Goal: Task Accomplishment & Management: Use online tool/utility

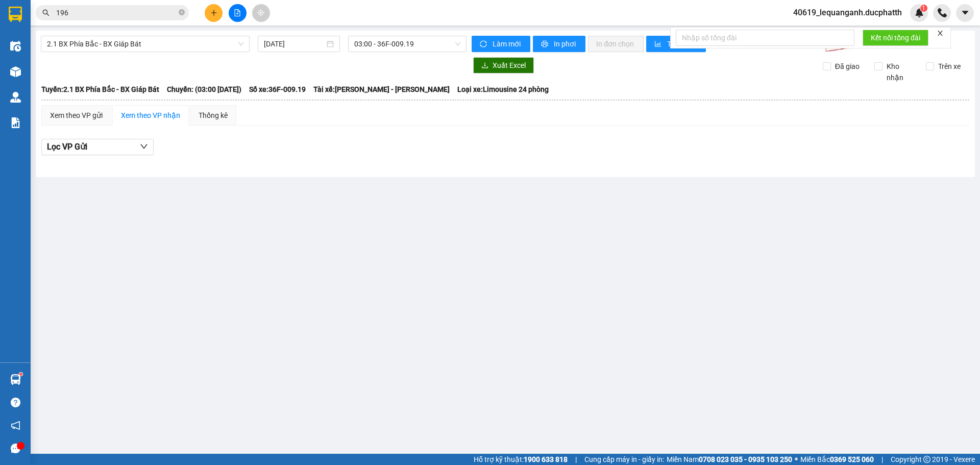
click at [207, 11] on button at bounding box center [214, 13] width 18 height 18
click at [140, 53] on div "2.1 BX Phía Bắc - BX Giáp Bát [DATE] 03:00 - 36F-009.19 Làm mới In phơi In đơn …" at bounding box center [505, 104] width 939 height 146
click at [140, 49] on span "2.1 BX Phía Bắc - BX Giáp Bát" at bounding box center [145, 43] width 196 height 15
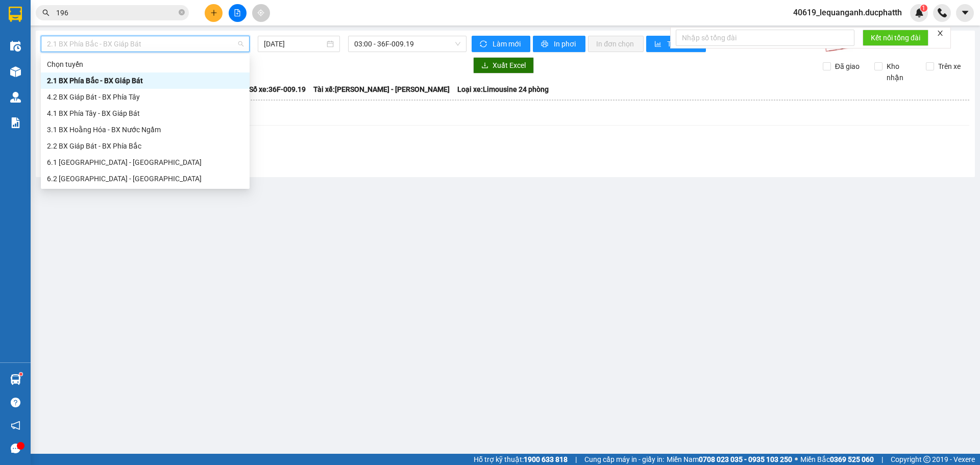
click at [389, 147] on div "Lọc VP Gửi" at bounding box center [505, 147] width 928 height 17
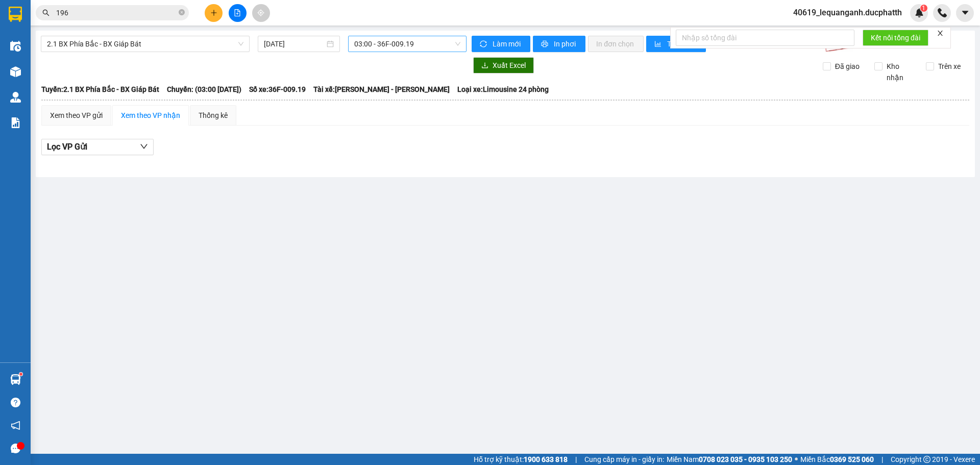
click at [414, 50] on span "03:00 - 36F-009.19" at bounding box center [407, 43] width 106 height 15
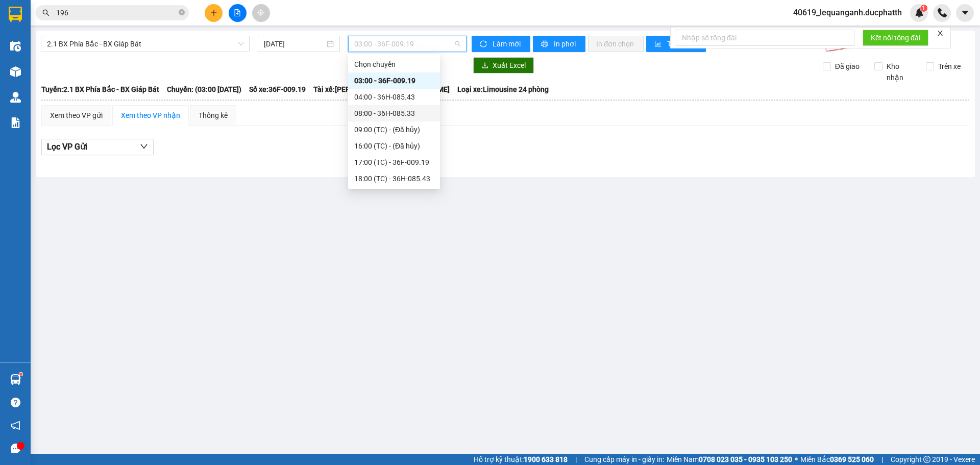
scroll to position [16, 0]
click at [389, 159] on div "18:00 (TC) - 36H-085.43" at bounding box center [394, 162] width 80 height 11
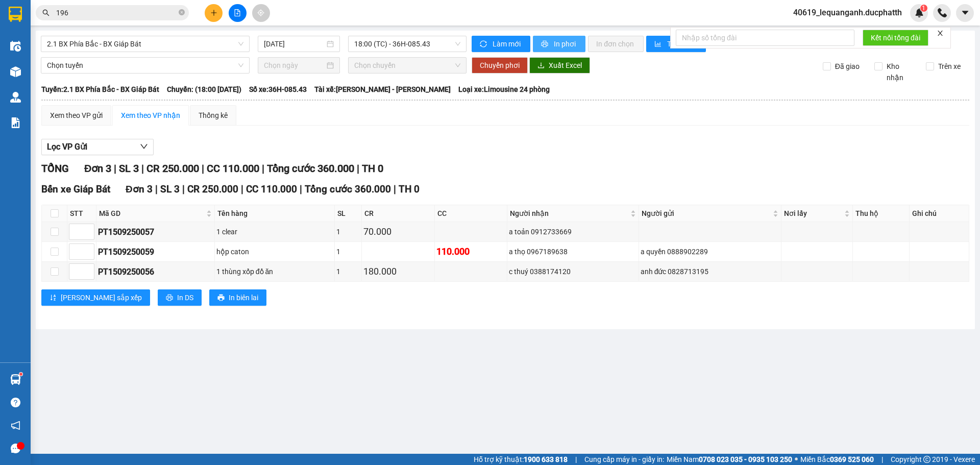
click at [556, 43] on span "In phơi" at bounding box center [565, 43] width 23 height 11
